Goal: Find specific page/section: Find specific page/section

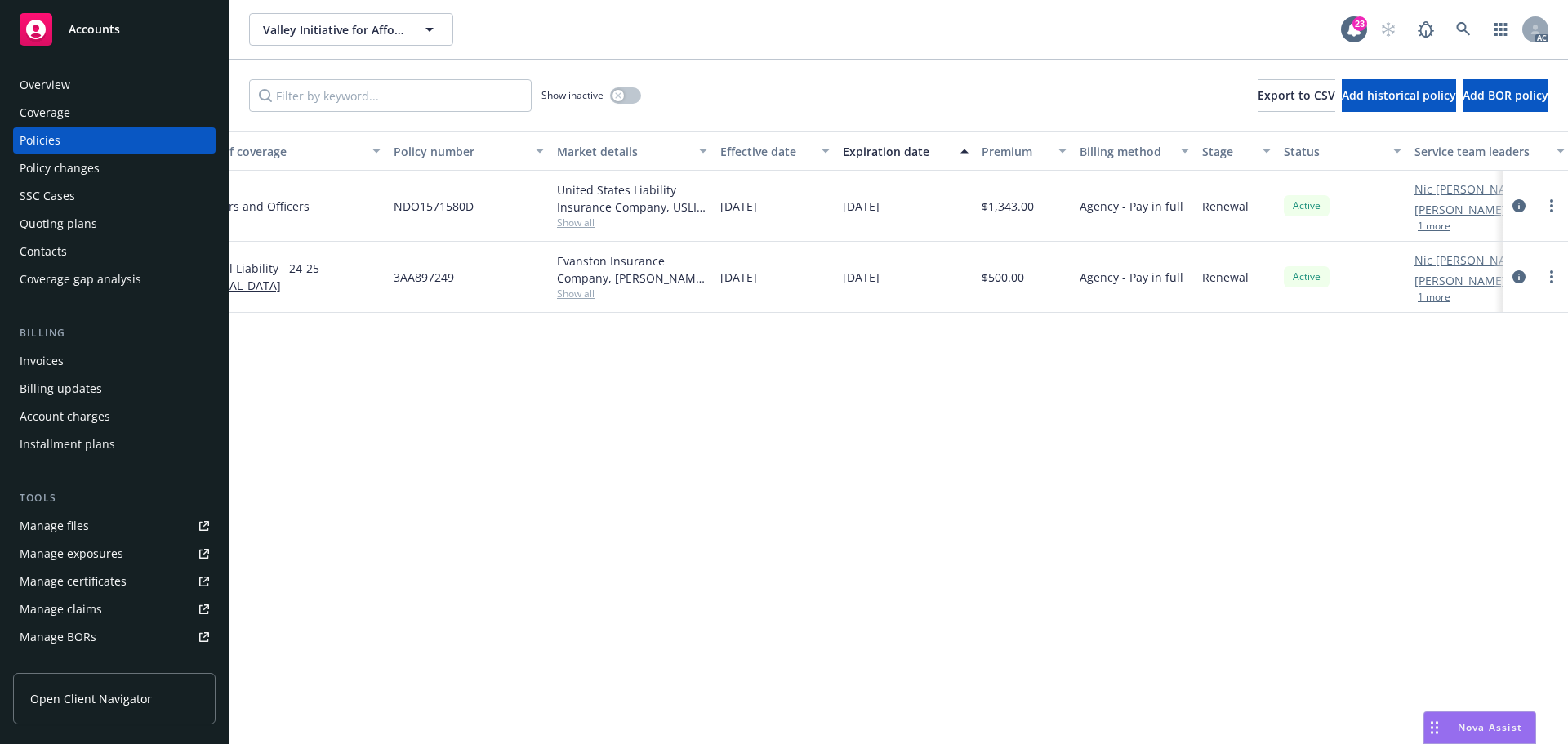
scroll to position [0, 237]
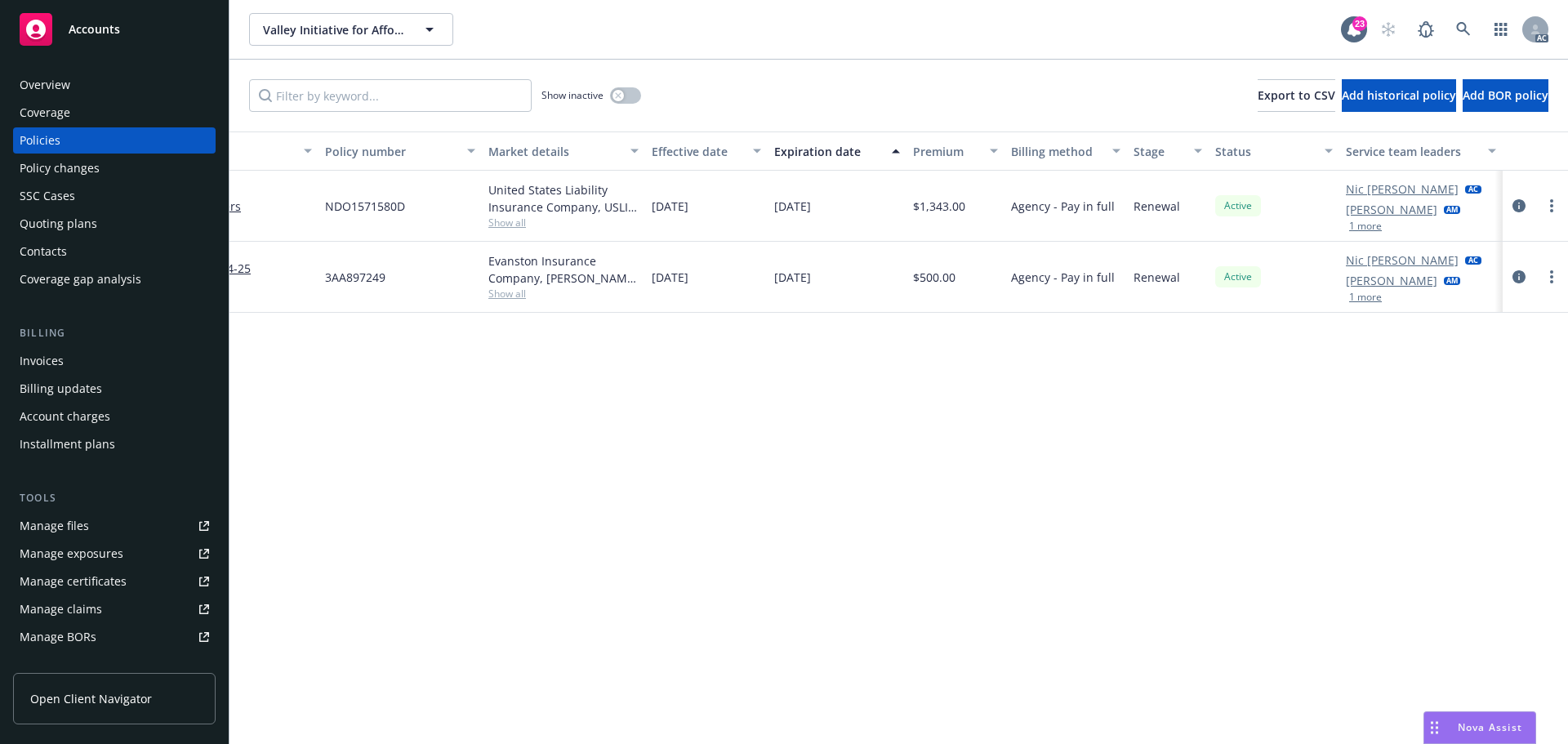
click at [1355, 223] on button "1 more" at bounding box center [1365, 227] width 32 height 10
